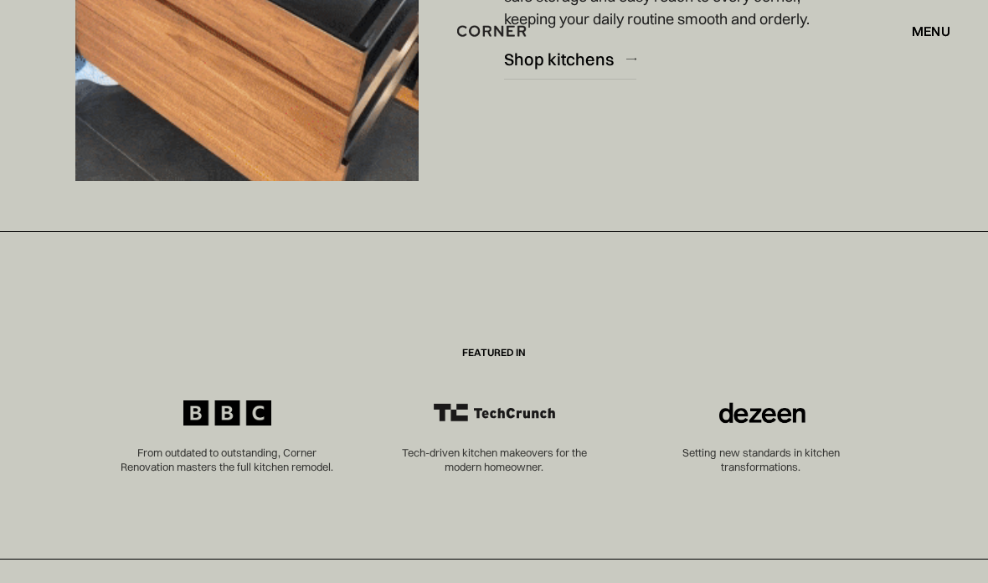
scroll to position [4570, 0]
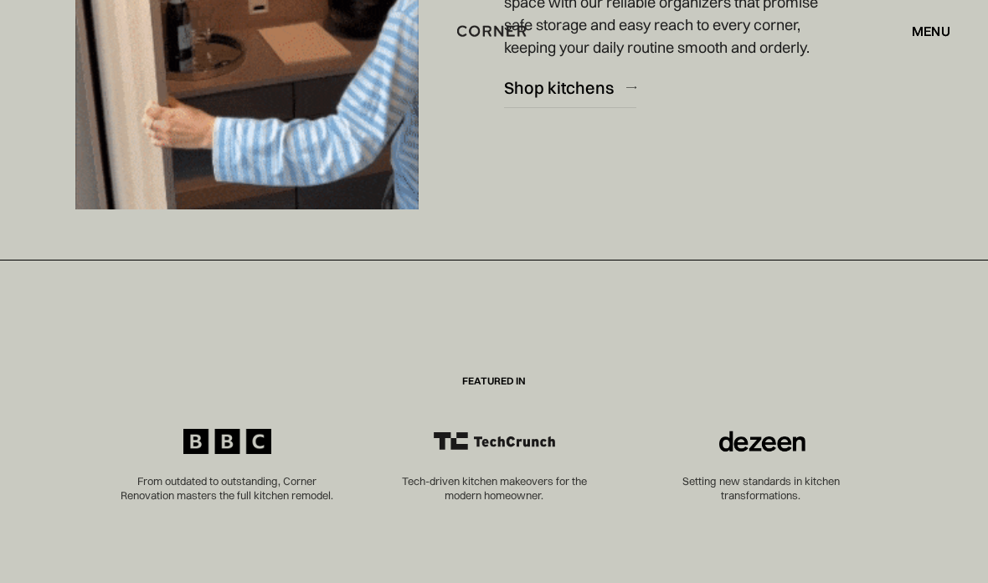
click at [936, 32] on div "menu" at bounding box center [931, 30] width 39 height 13
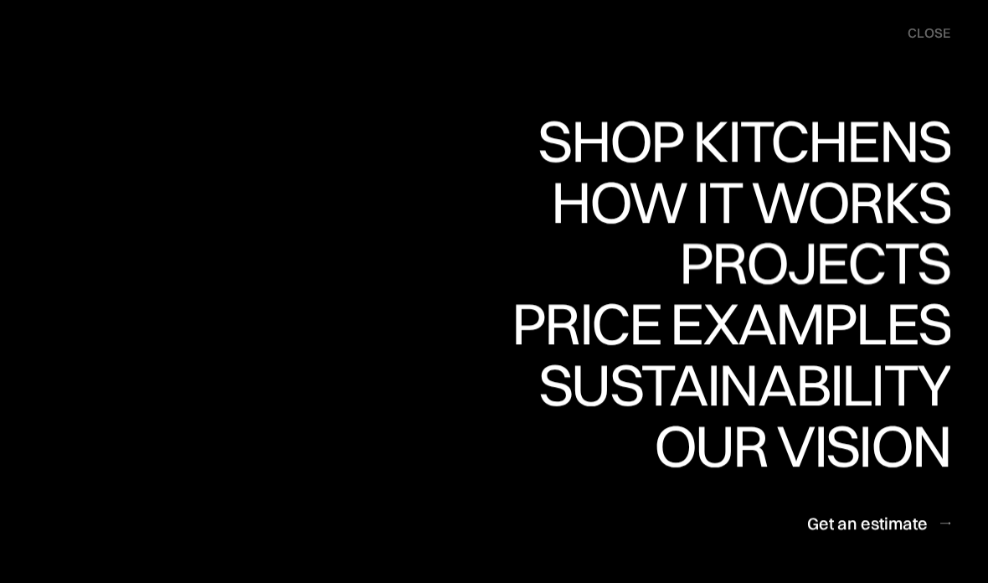
click at [0, 0] on div "Projects" at bounding box center [0, 0] width 0 height 0
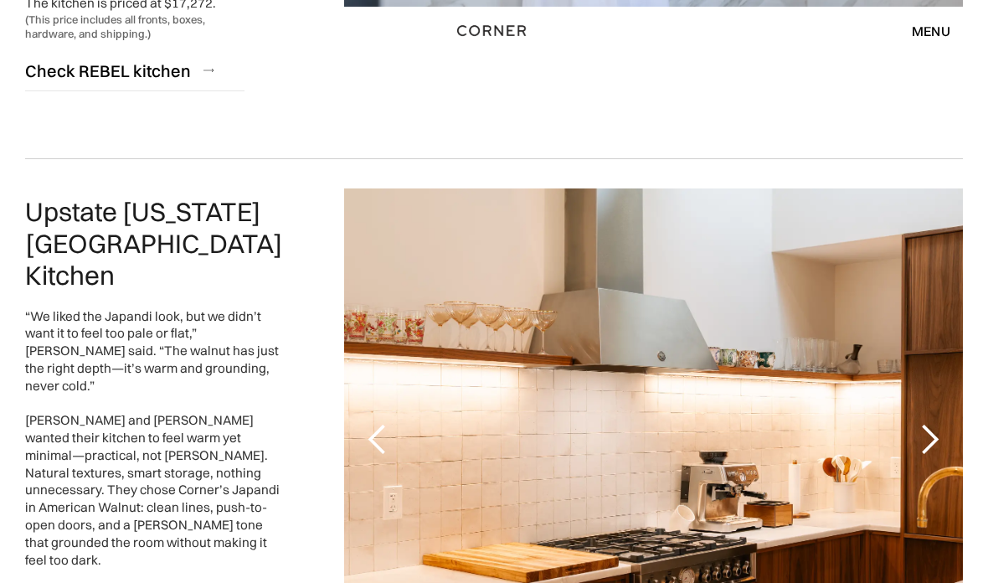
scroll to position [4026, 0]
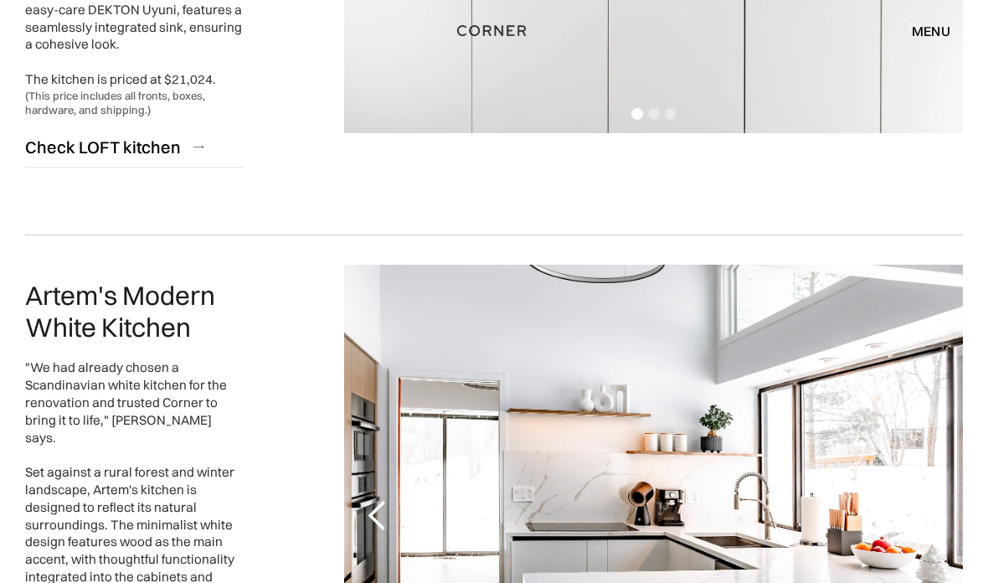
click at [933, 35] on div "menu" at bounding box center [931, 30] width 39 height 13
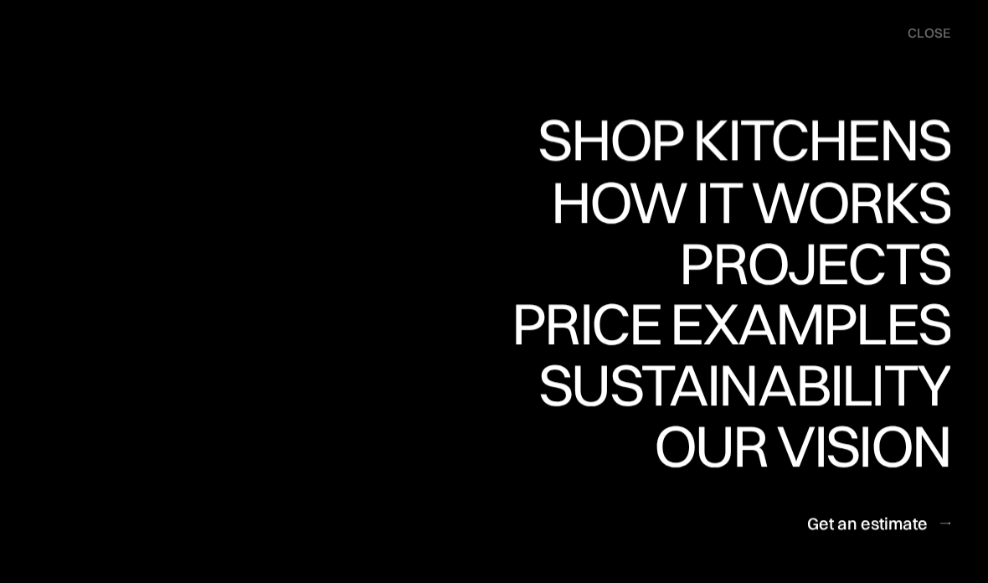
click at [857, 121] on div "Shop Kitchens" at bounding box center [739, 139] width 421 height 59
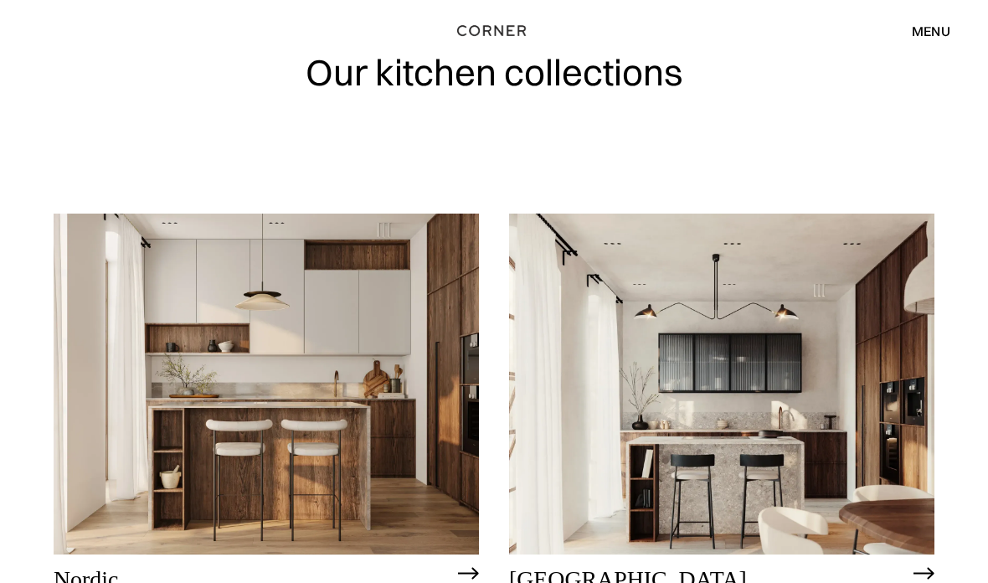
scroll to position [69, 0]
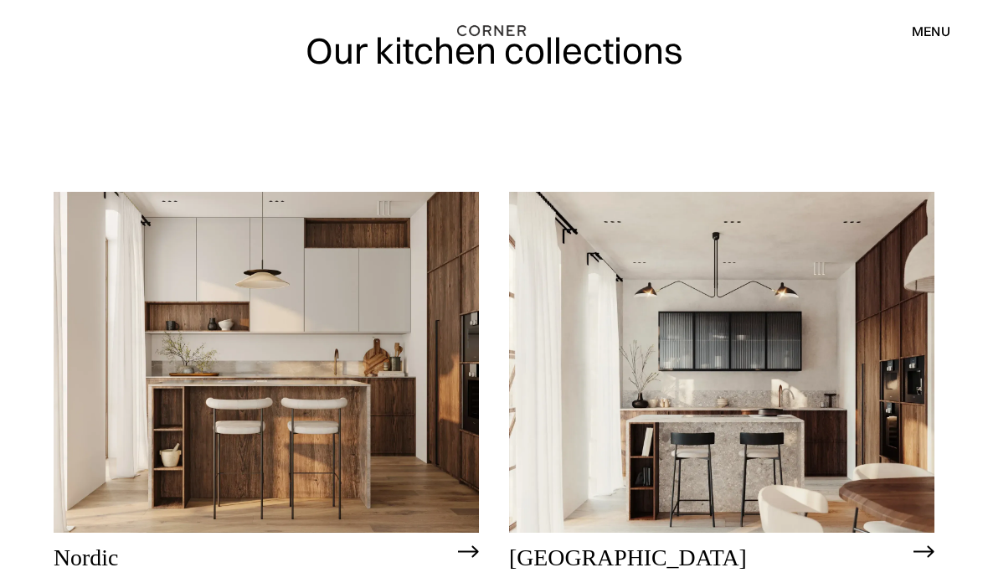
click at [826, 415] on img at bounding box center [721, 363] width 425 height 340
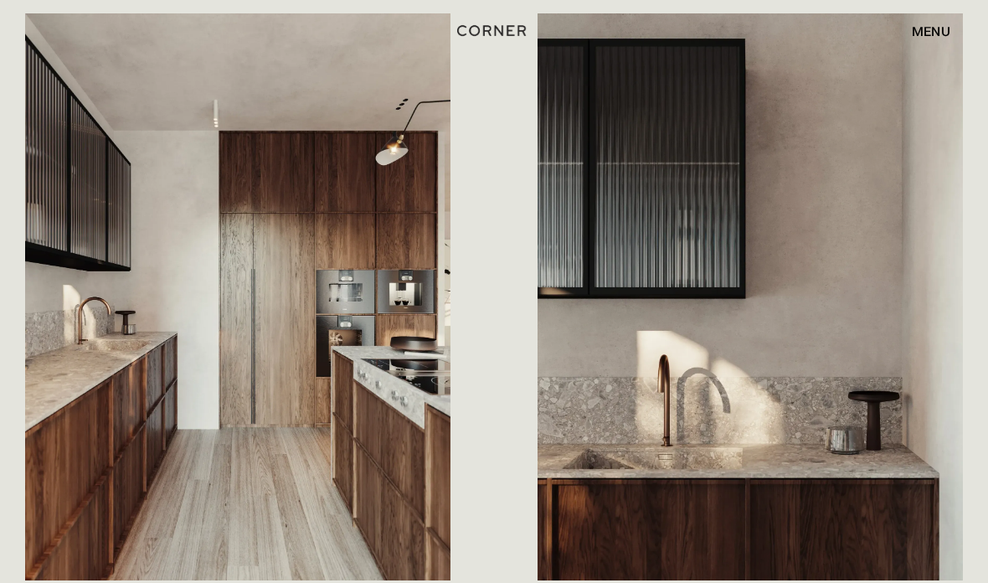
scroll to position [960, 0]
